Goal: Find specific page/section: Find specific page/section

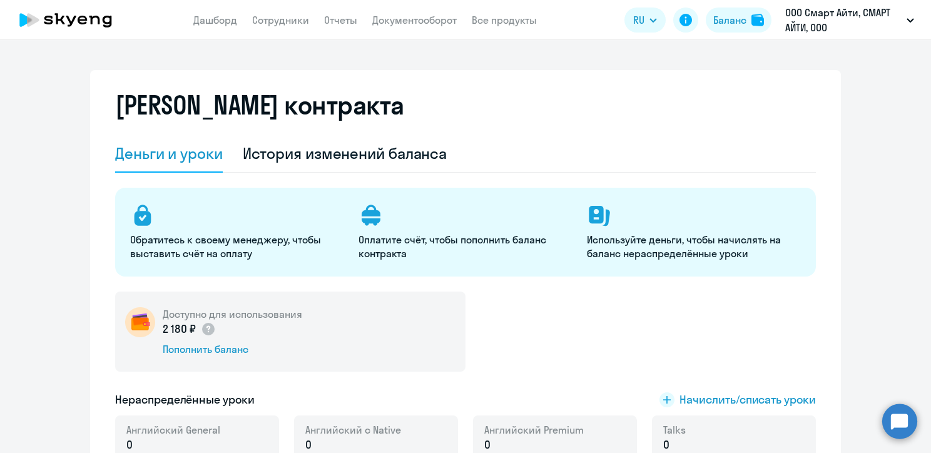
select select "english_adult_not_native_speaker"
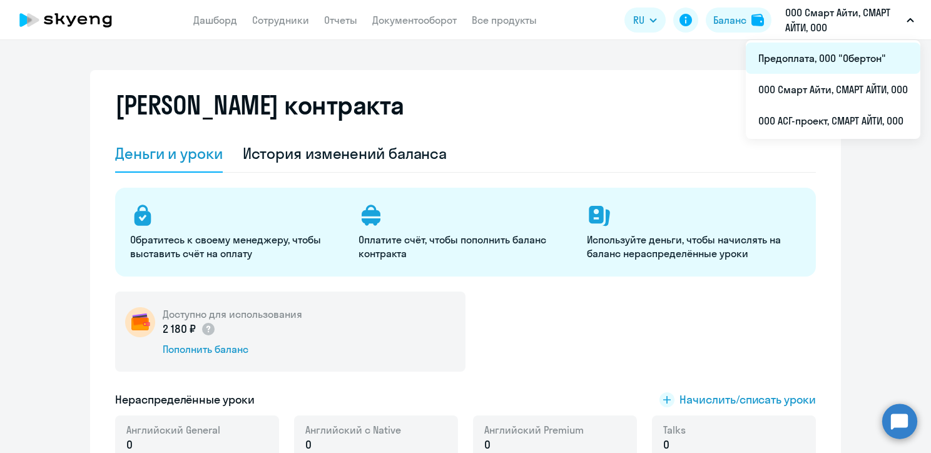
click at [805, 53] on li "Предоплата, ООО "Обертон"" at bounding box center [833, 58] width 175 height 31
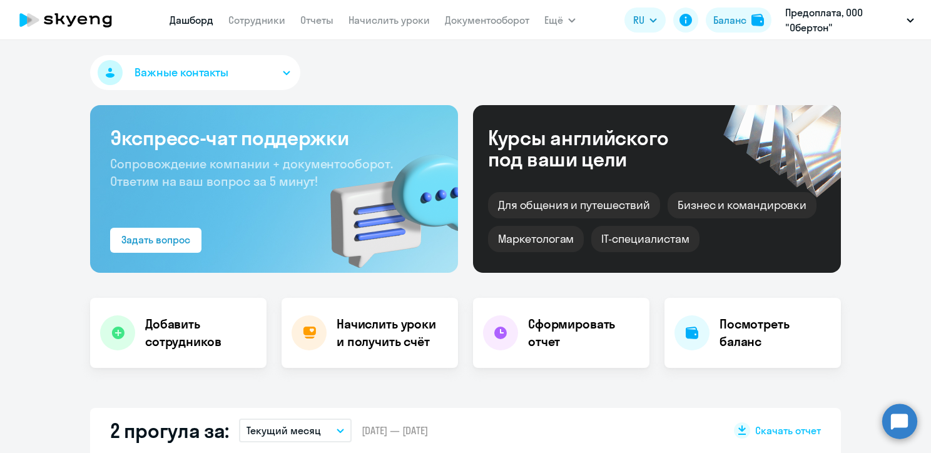
scroll to position [4, 0]
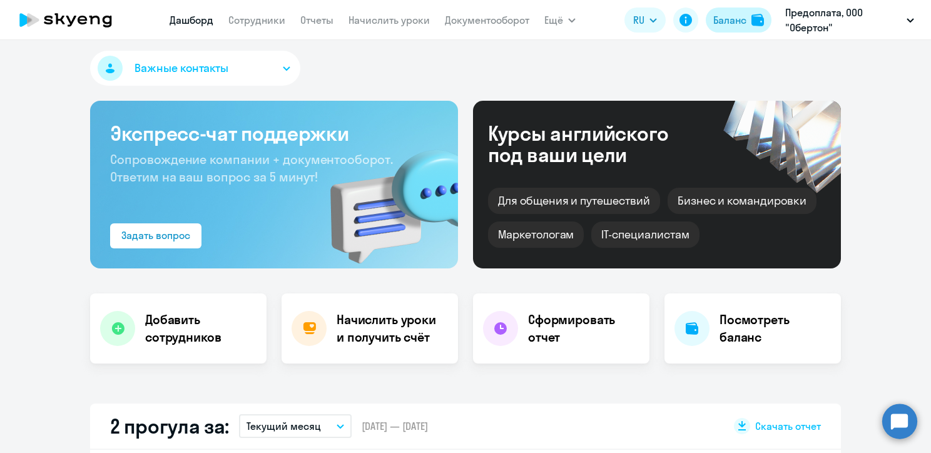
click at [726, 24] on div "Баланс" at bounding box center [729, 20] width 33 height 15
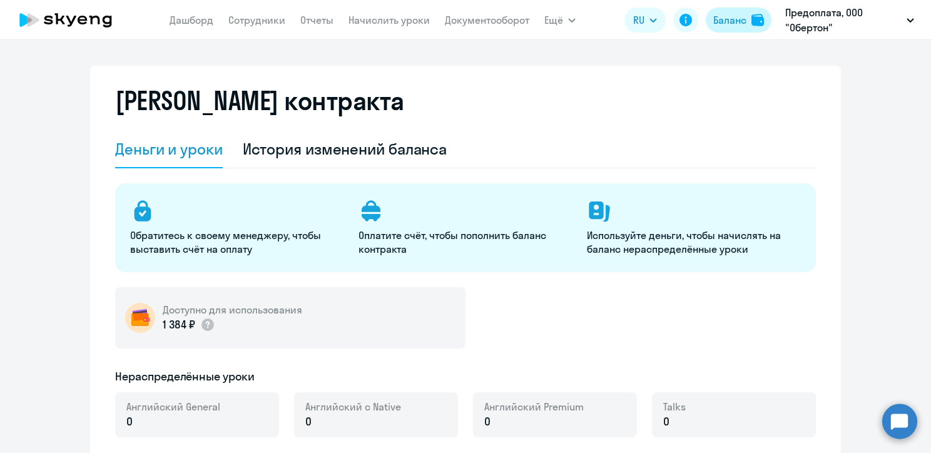
select select "english_adult_not_native_speaker"
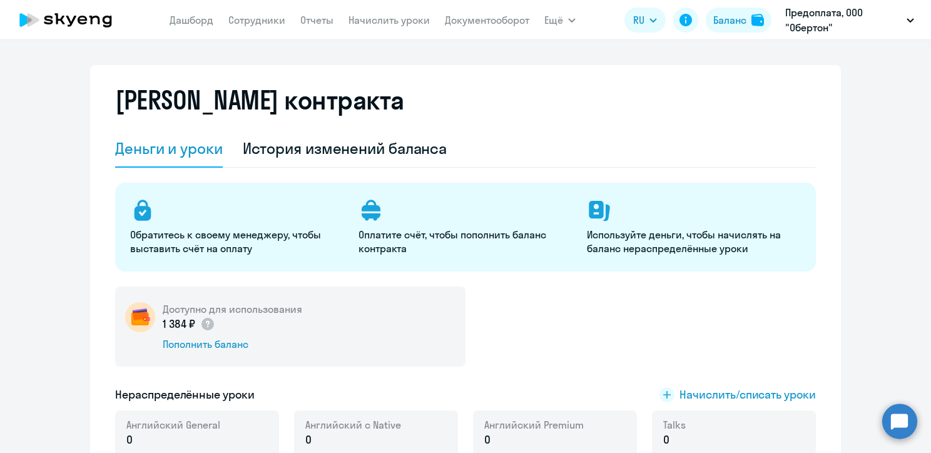
scroll to position [4, 0]
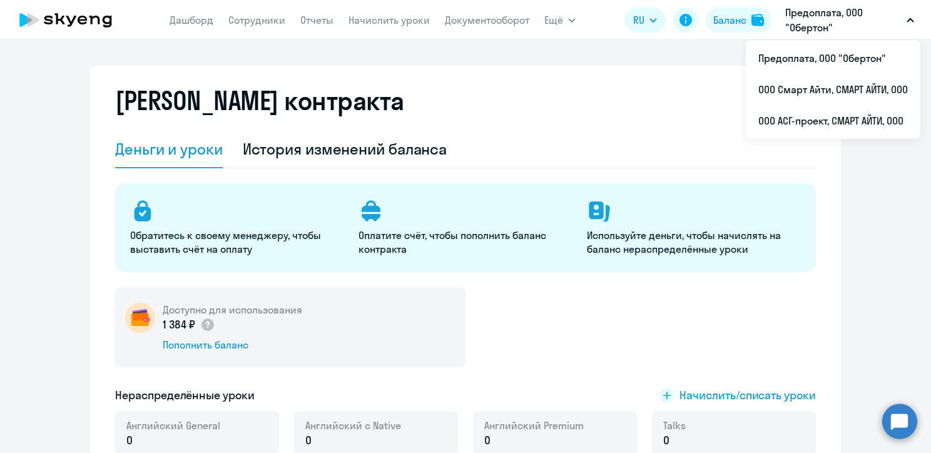
click at [825, 20] on p "Предоплата, ООО "Обертон"" at bounding box center [843, 20] width 116 height 30
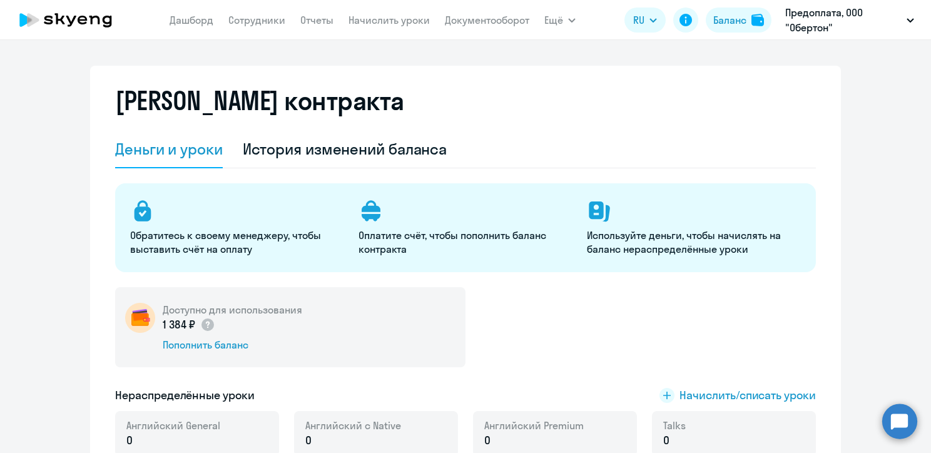
click at [825, 20] on p "Предоплата, ООО "Обертон"" at bounding box center [843, 20] width 116 height 30
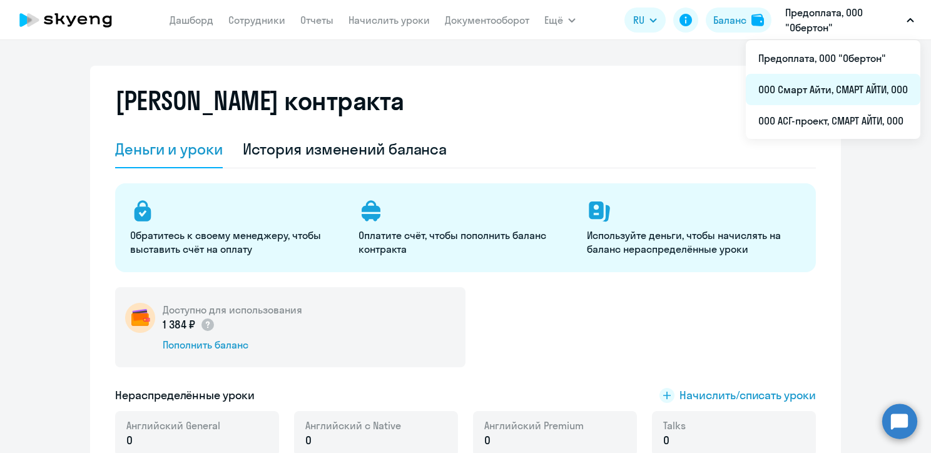
click at [805, 94] on li "ООО Смарт Айти, СМАРТ АЙТИ, ООО" at bounding box center [833, 89] width 175 height 31
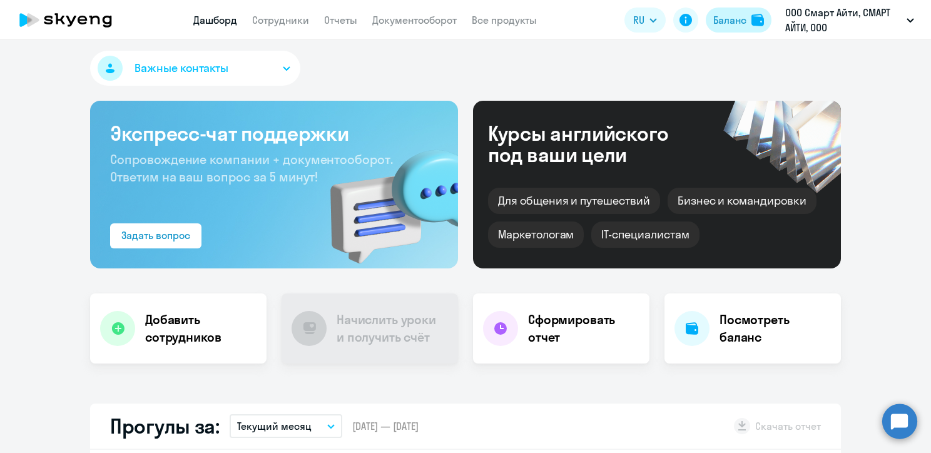
click at [723, 22] on div "Баланс" at bounding box center [729, 20] width 33 height 15
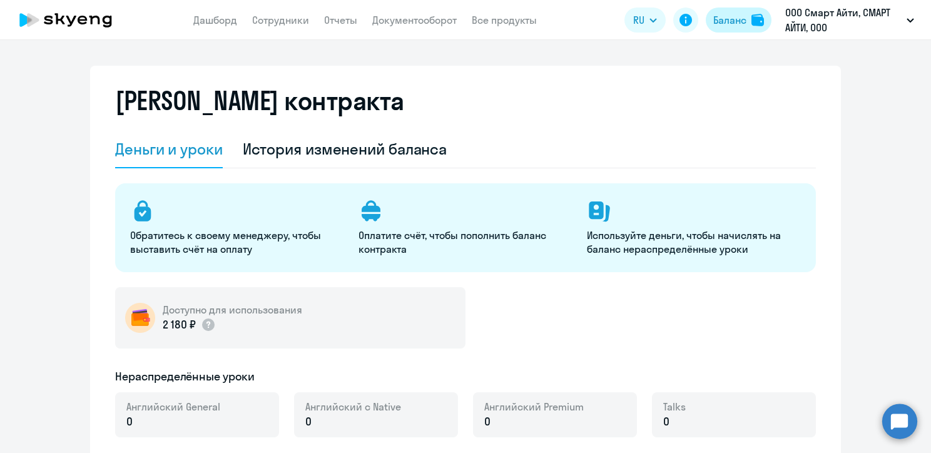
select select "english_adult_not_native_speaker"
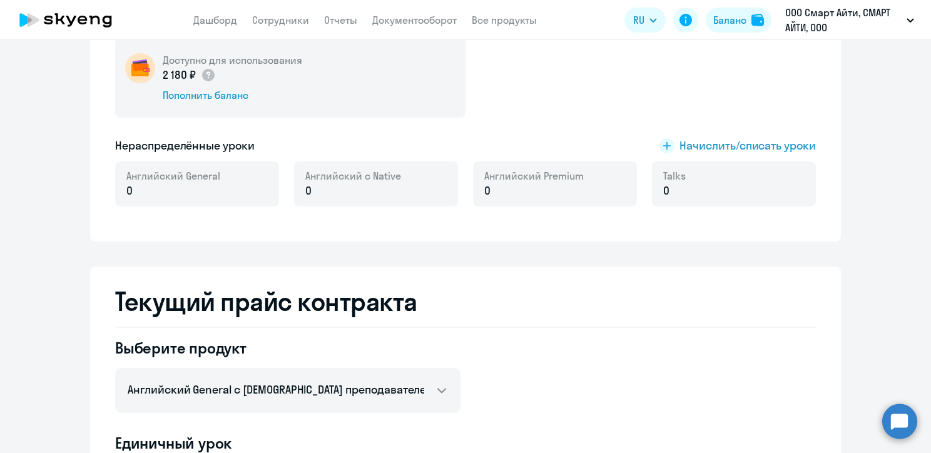
scroll to position [340, 0]
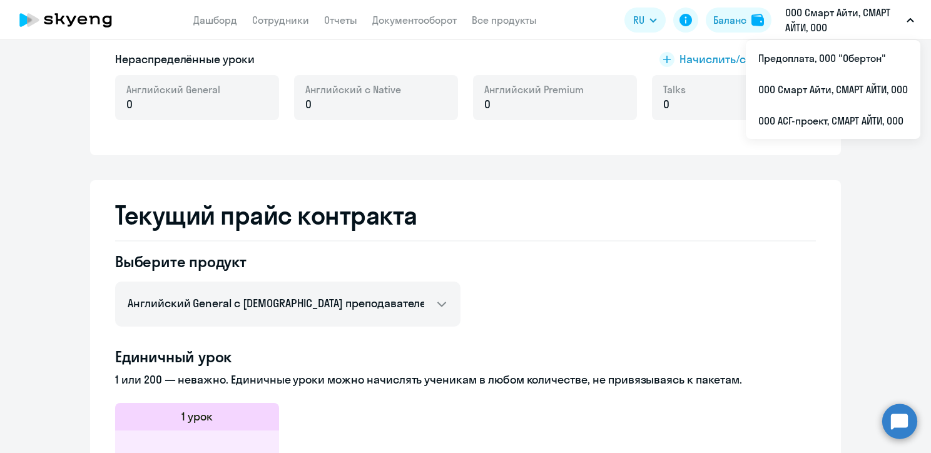
click at [832, 19] on p "ООО Смарт Айти, СМАРТ АЙТИ, ООО" at bounding box center [843, 20] width 116 height 30
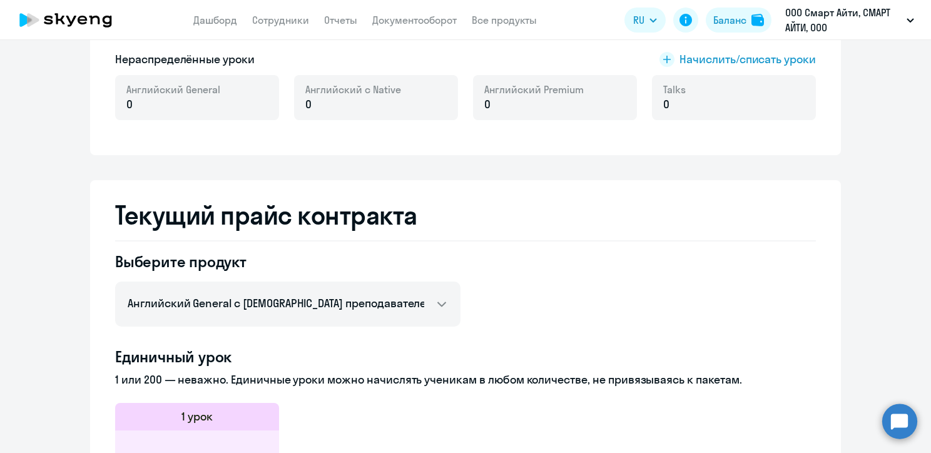
click at [832, 23] on p "ООО Смарт Айти, СМАРТ АЙТИ, ООО" at bounding box center [843, 20] width 116 height 30
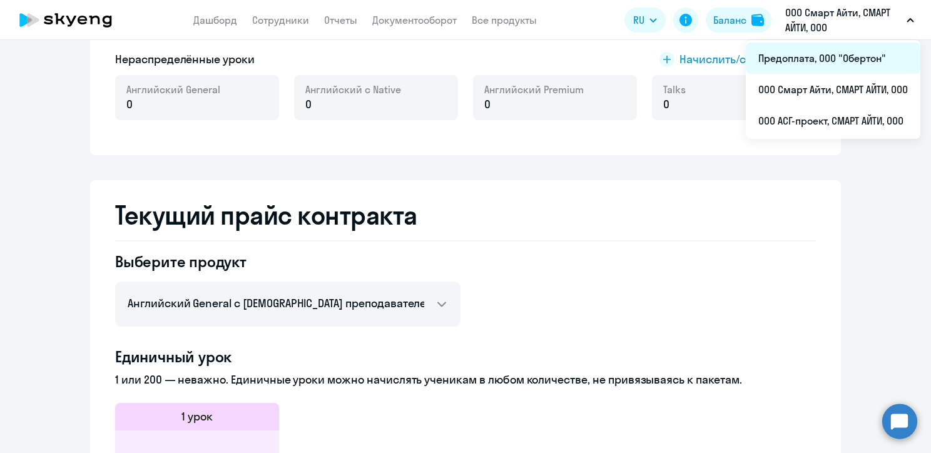
click at [811, 66] on li "Предоплата, ООО "Обертон"" at bounding box center [833, 58] width 175 height 31
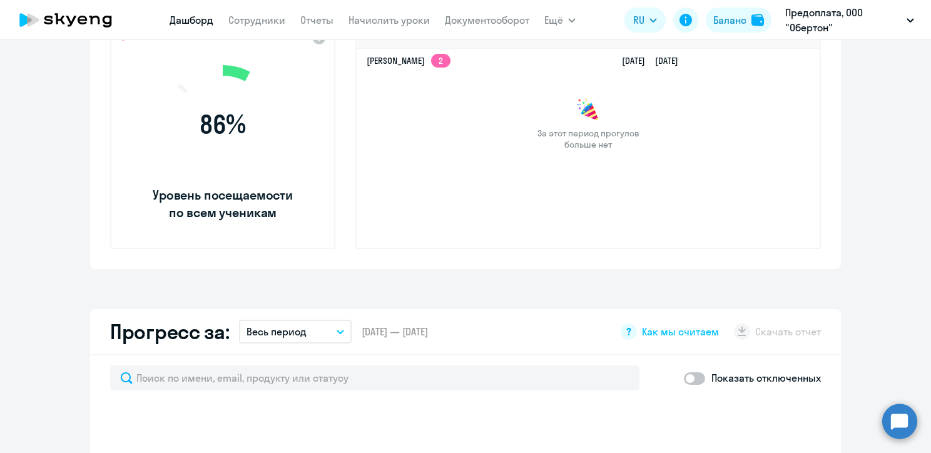
select select "30"
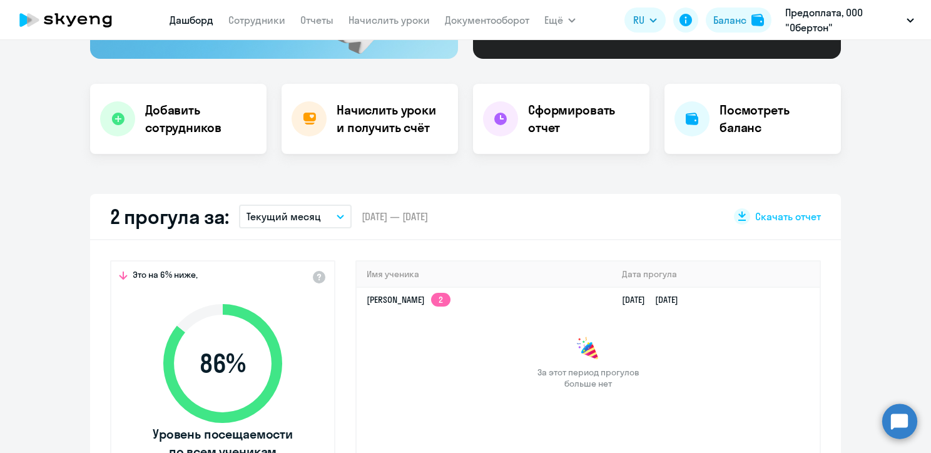
scroll to position [213, 0]
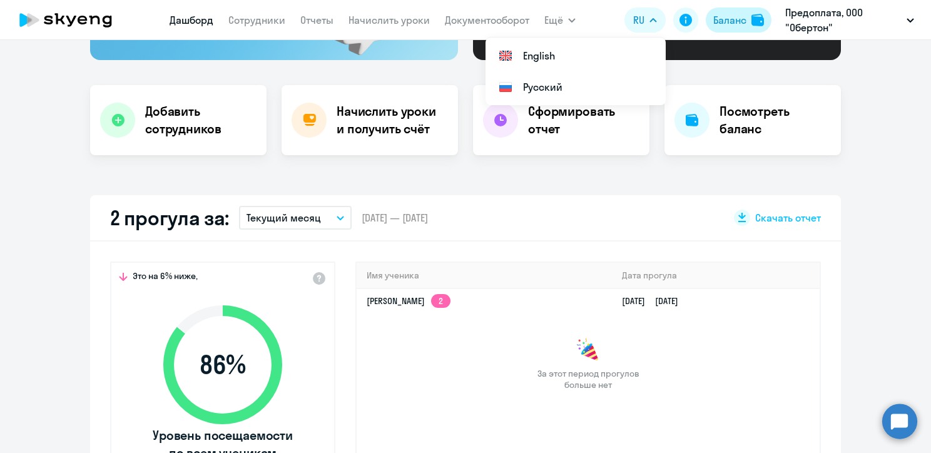
click at [723, 20] on div "Баланс" at bounding box center [729, 20] width 33 height 15
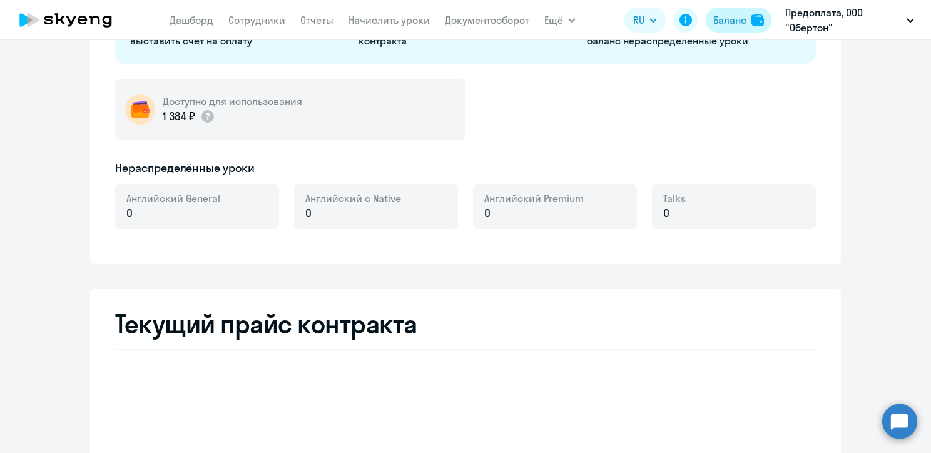
select select "english_adult_not_native_speaker"
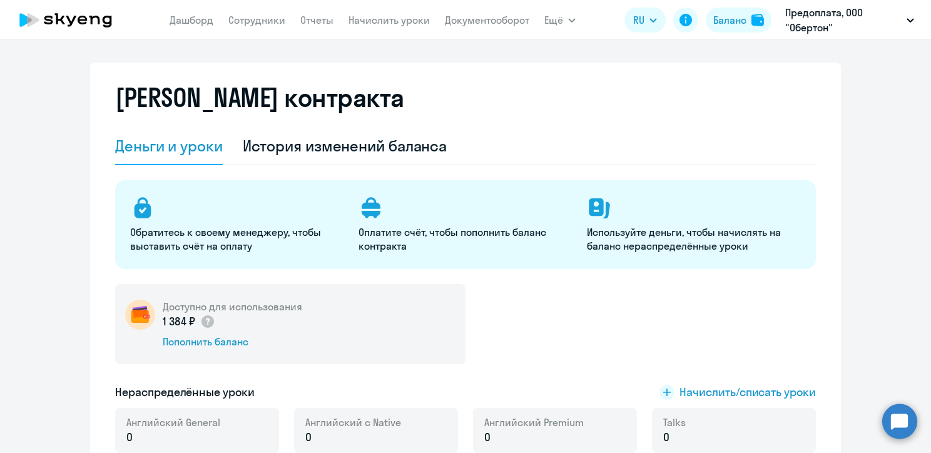
scroll to position [1, 0]
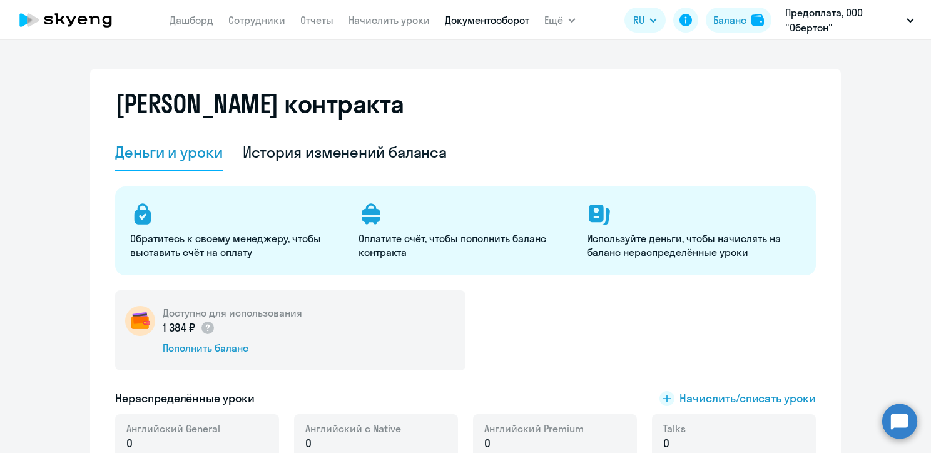
click at [508, 18] on link "Документооборот" at bounding box center [487, 20] width 84 height 13
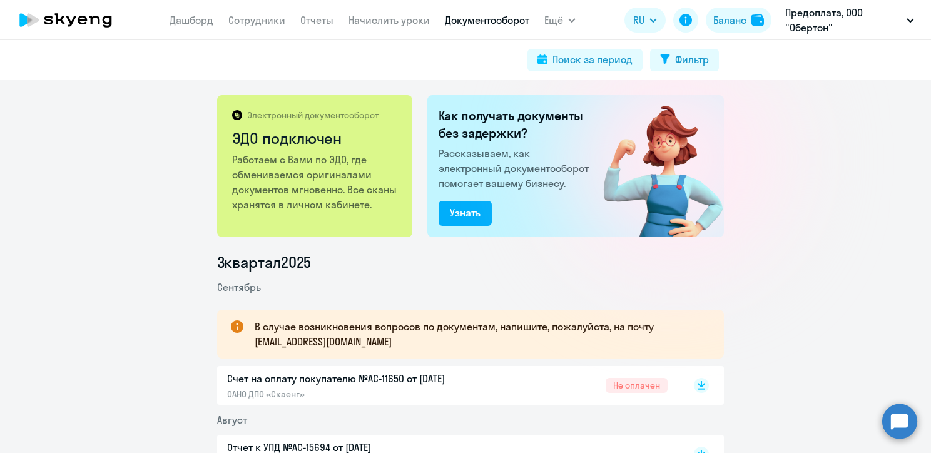
click at [451, 380] on p "Счет на оплату покупателю №AC-11650 от [DATE]" at bounding box center [358, 378] width 263 height 15
